Goal: Navigation & Orientation: Go to known website

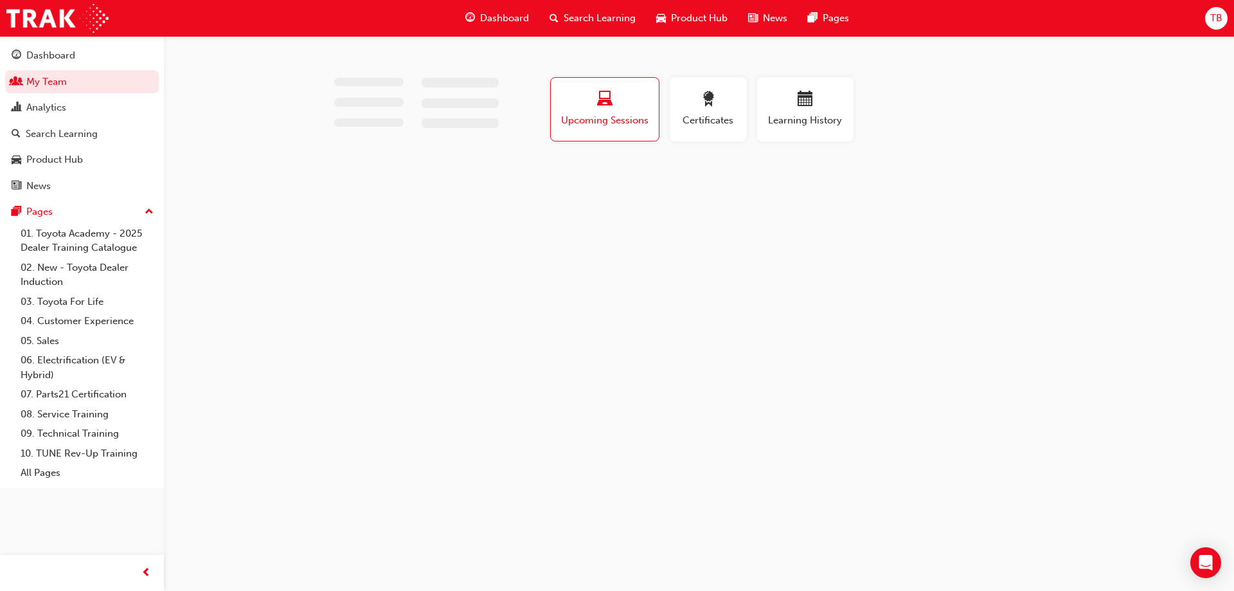
click at [1216, 20] on span "TB" at bounding box center [1216, 18] width 12 height 15
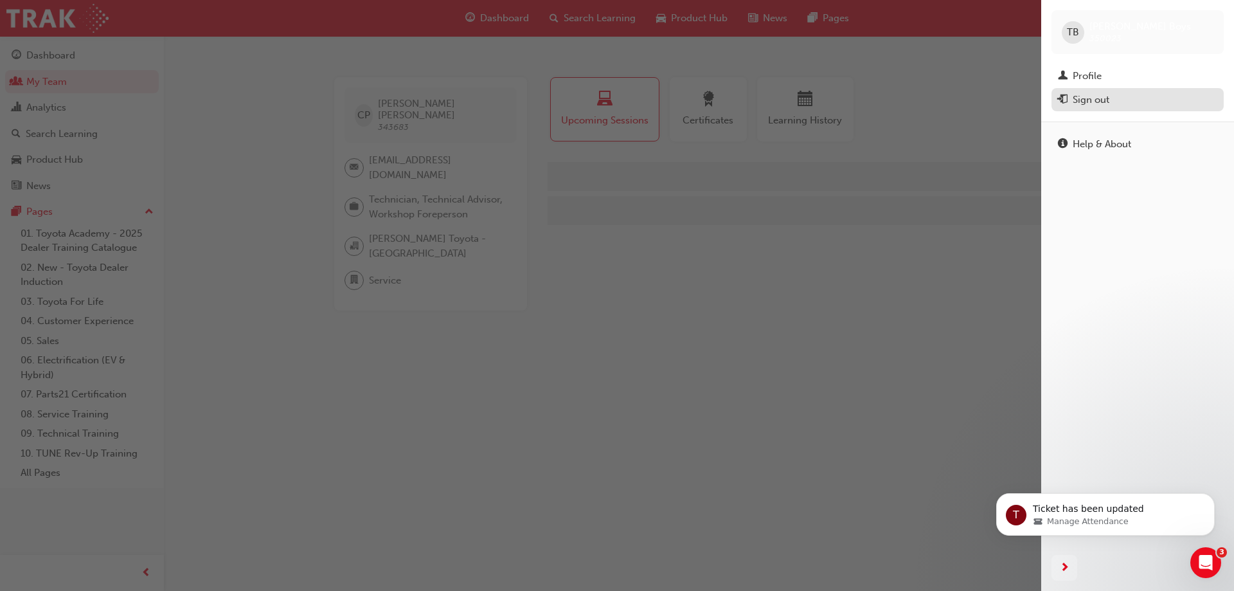
click at [1095, 102] on div "Sign out" at bounding box center [1091, 100] width 37 height 15
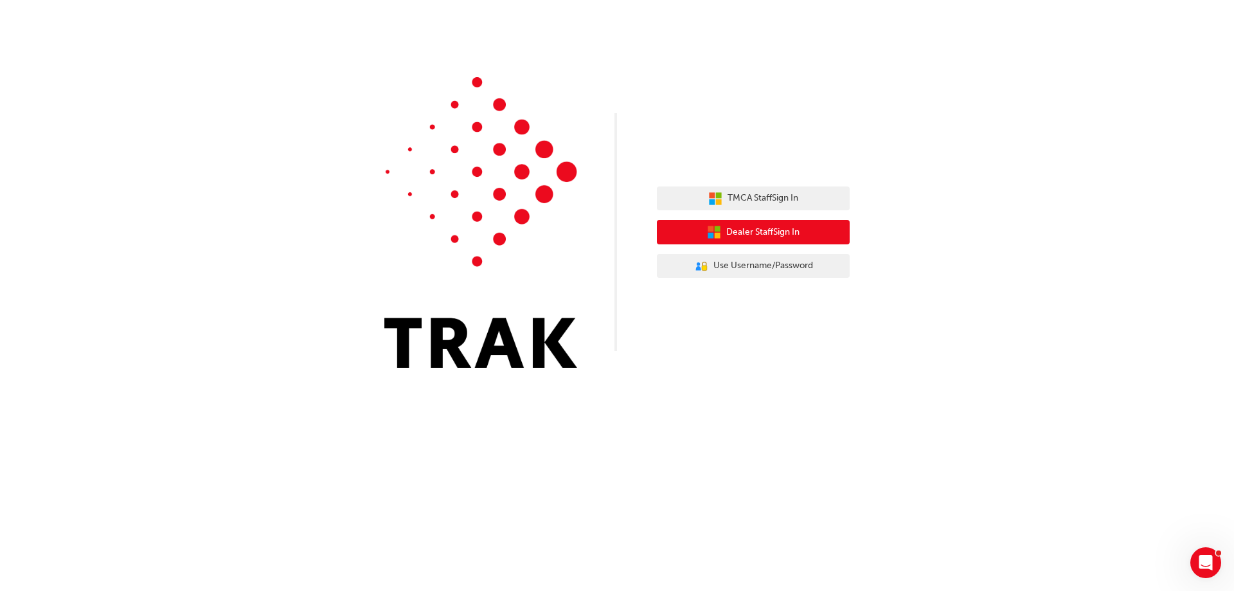
click at [768, 237] on span "Dealer Staff Sign In" at bounding box center [762, 232] width 73 height 15
